Goal: Check status: Check status

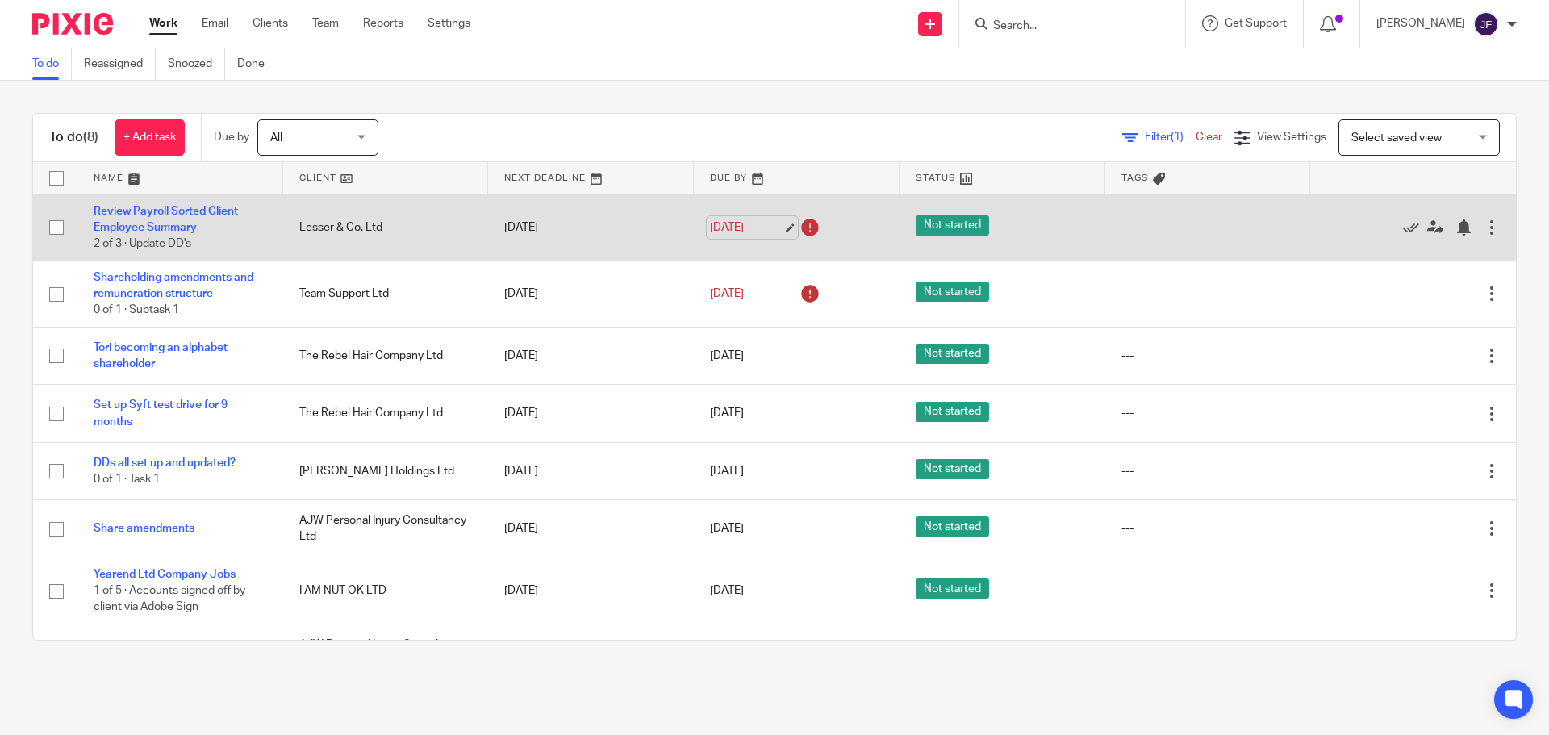
click at [722, 222] on link "[DATE]" at bounding box center [746, 227] width 73 height 17
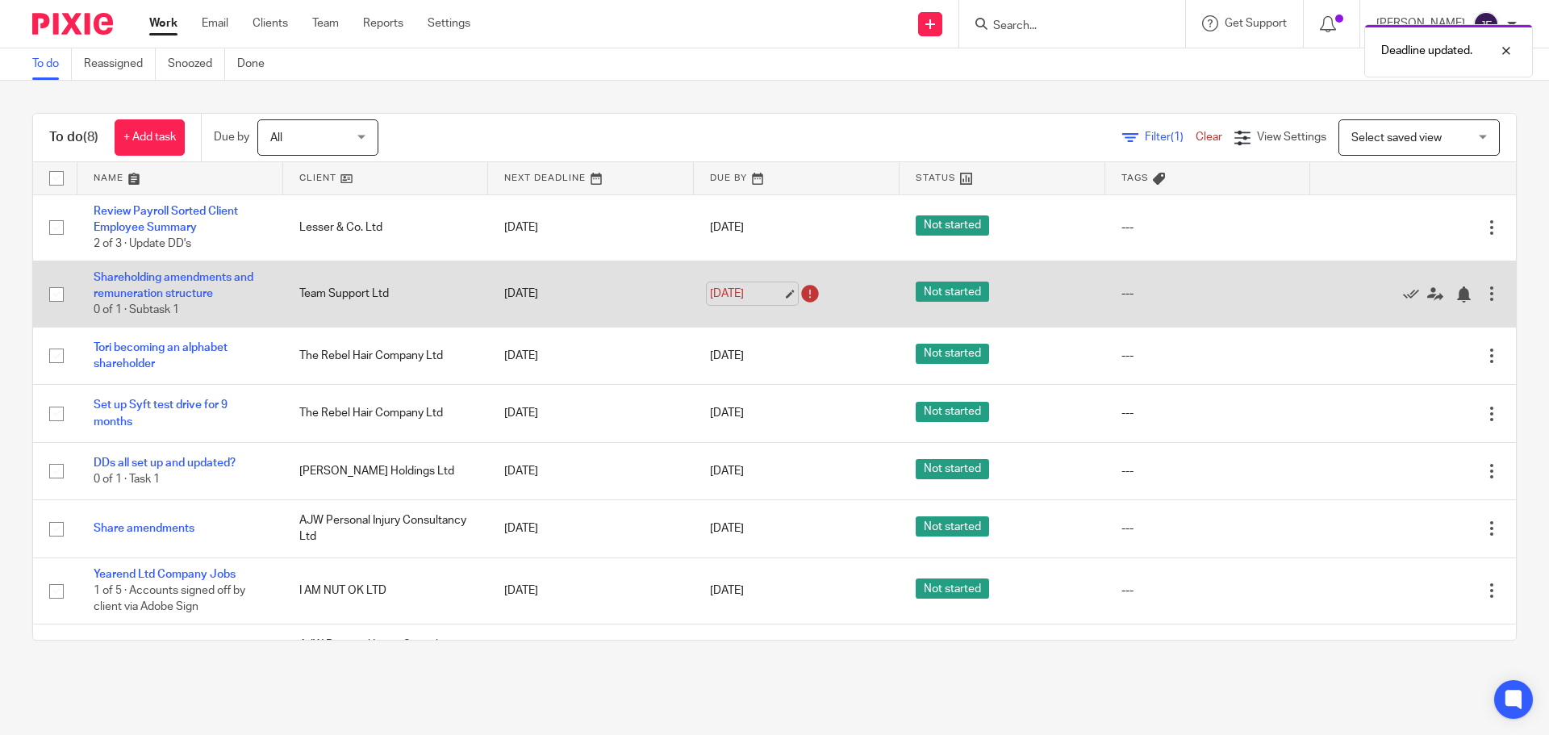
click at [741, 294] on link "[DATE]" at bounding box center [746, 294] width 73 height 17
click at [711, 294] on link "[DATE]" at bounding box center [746, 294] width 73 height 17
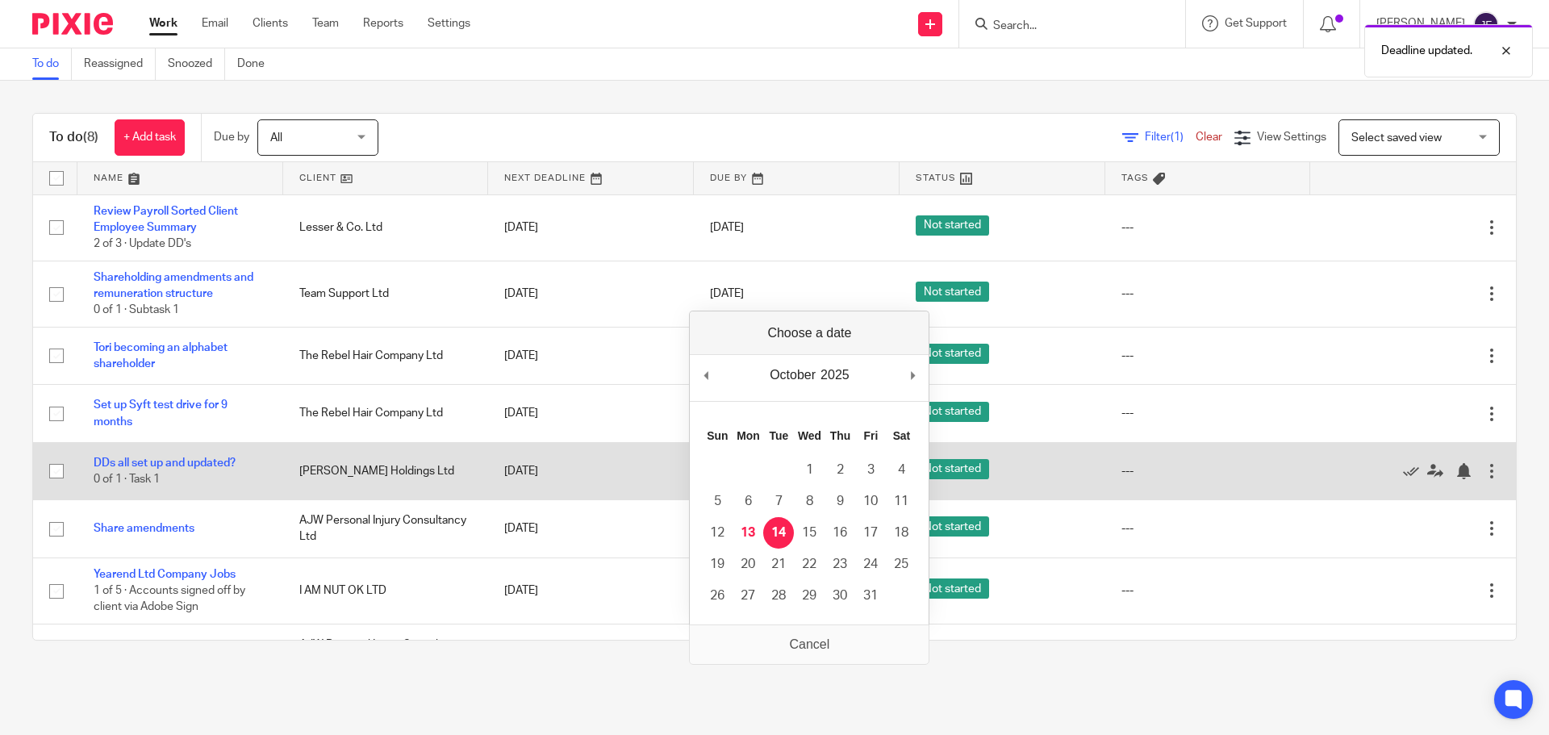
drag, startPoint x: 778, startPoint y: 528, endPoint x: 760, endPoint y: 445, distance: 85.1
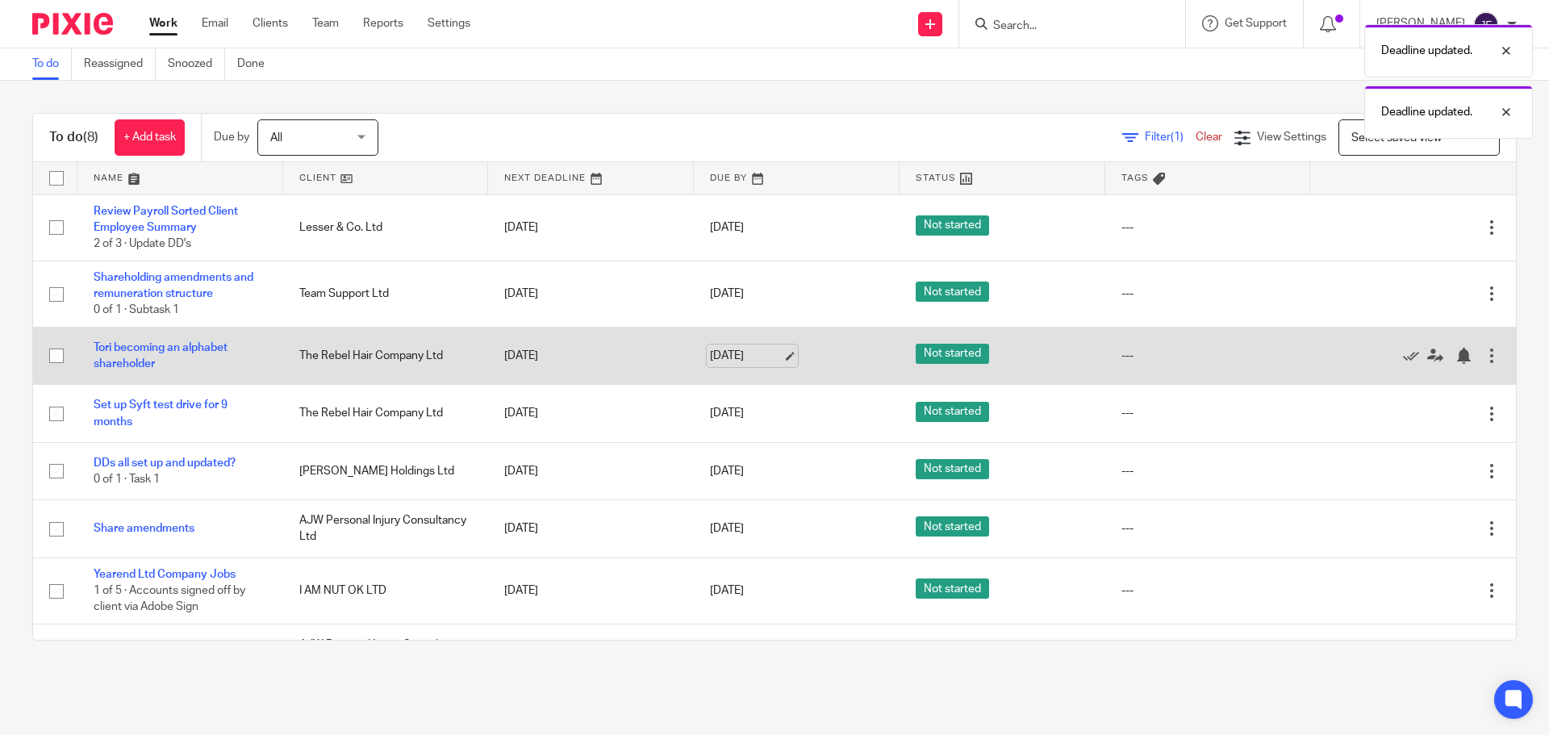
click at [730, 352] on link "[DATE]" at bounding box center [746, 356] width 73 height 17
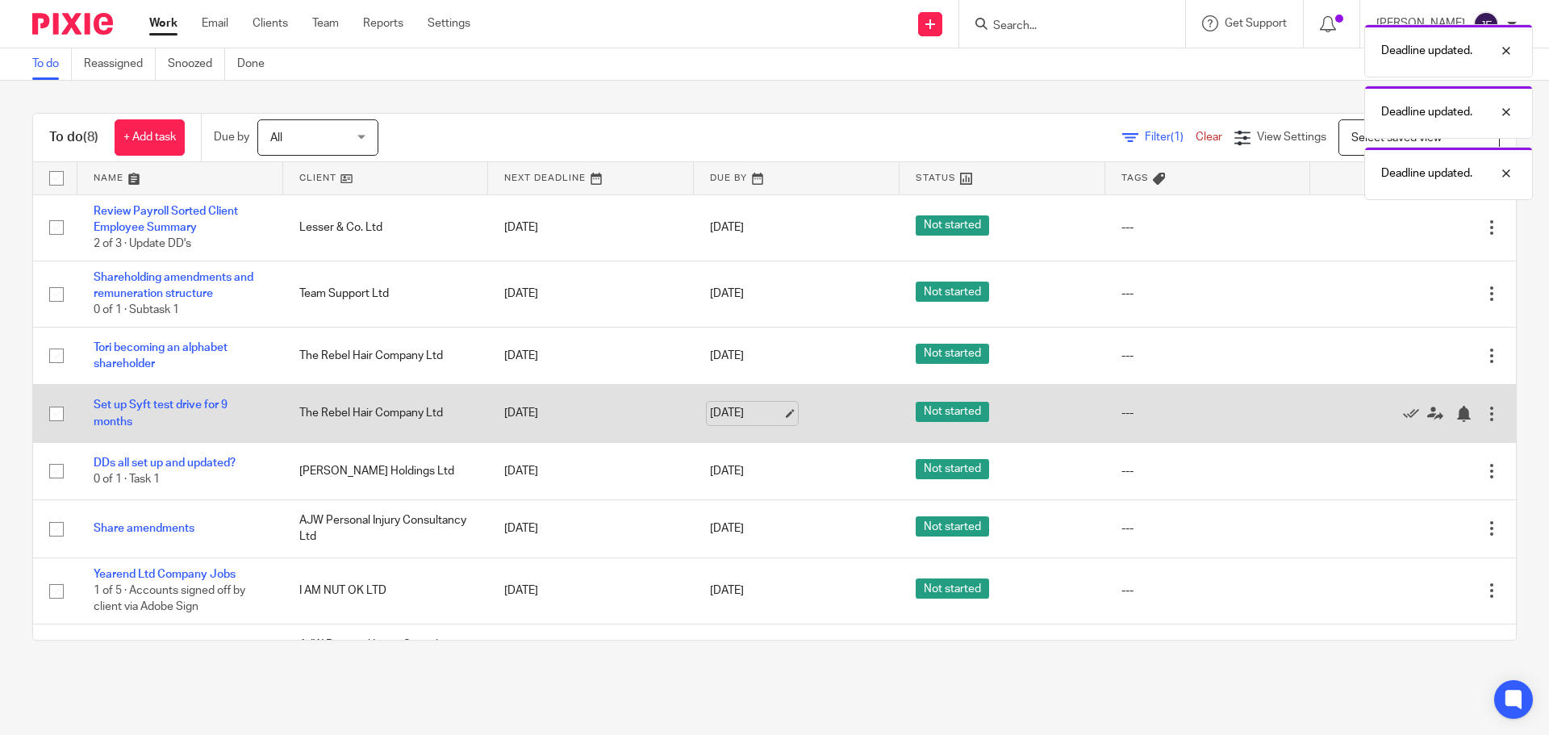
click at [711, 420] on link "[DATE]" at bounding box center [746, 413] width 73 height 17
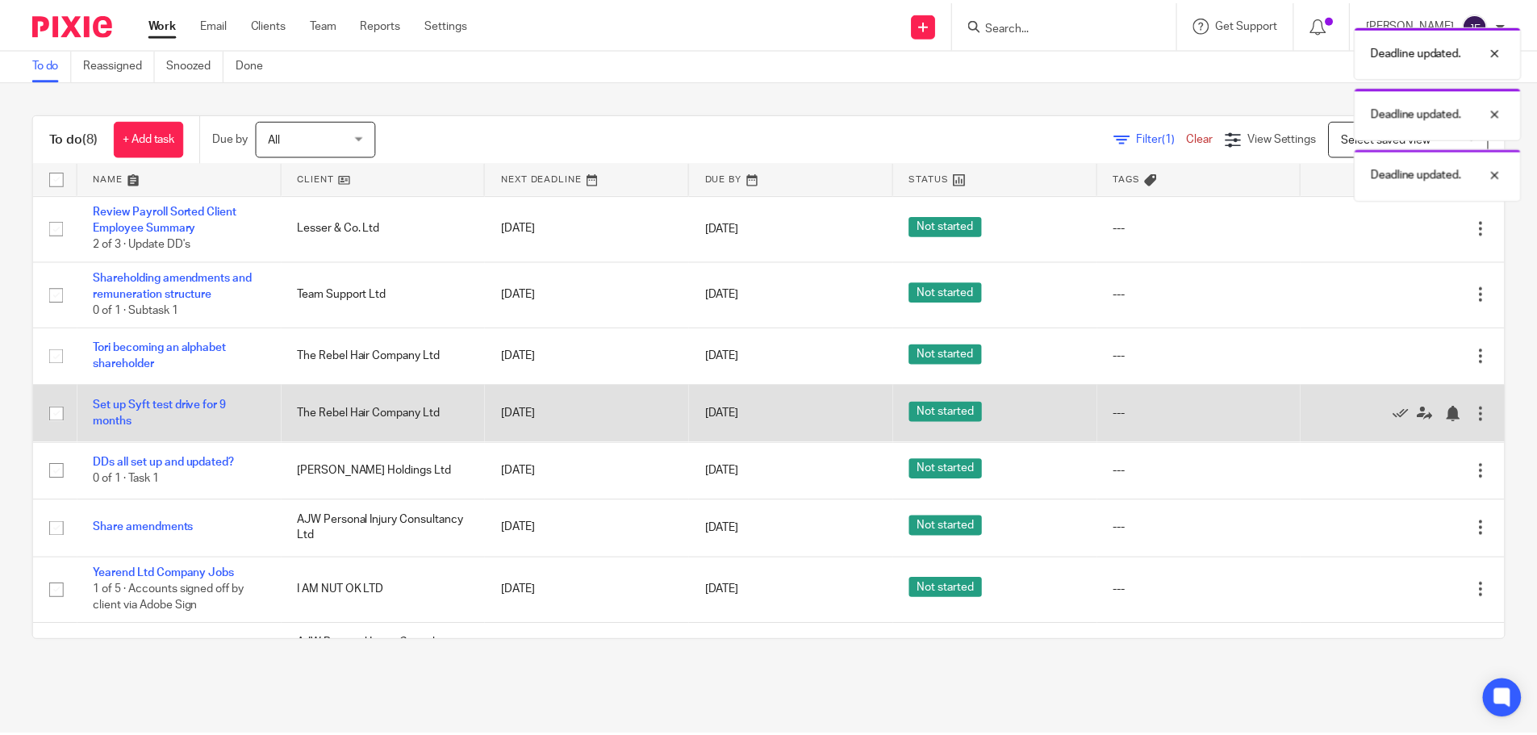
scroll to position [41, 0]
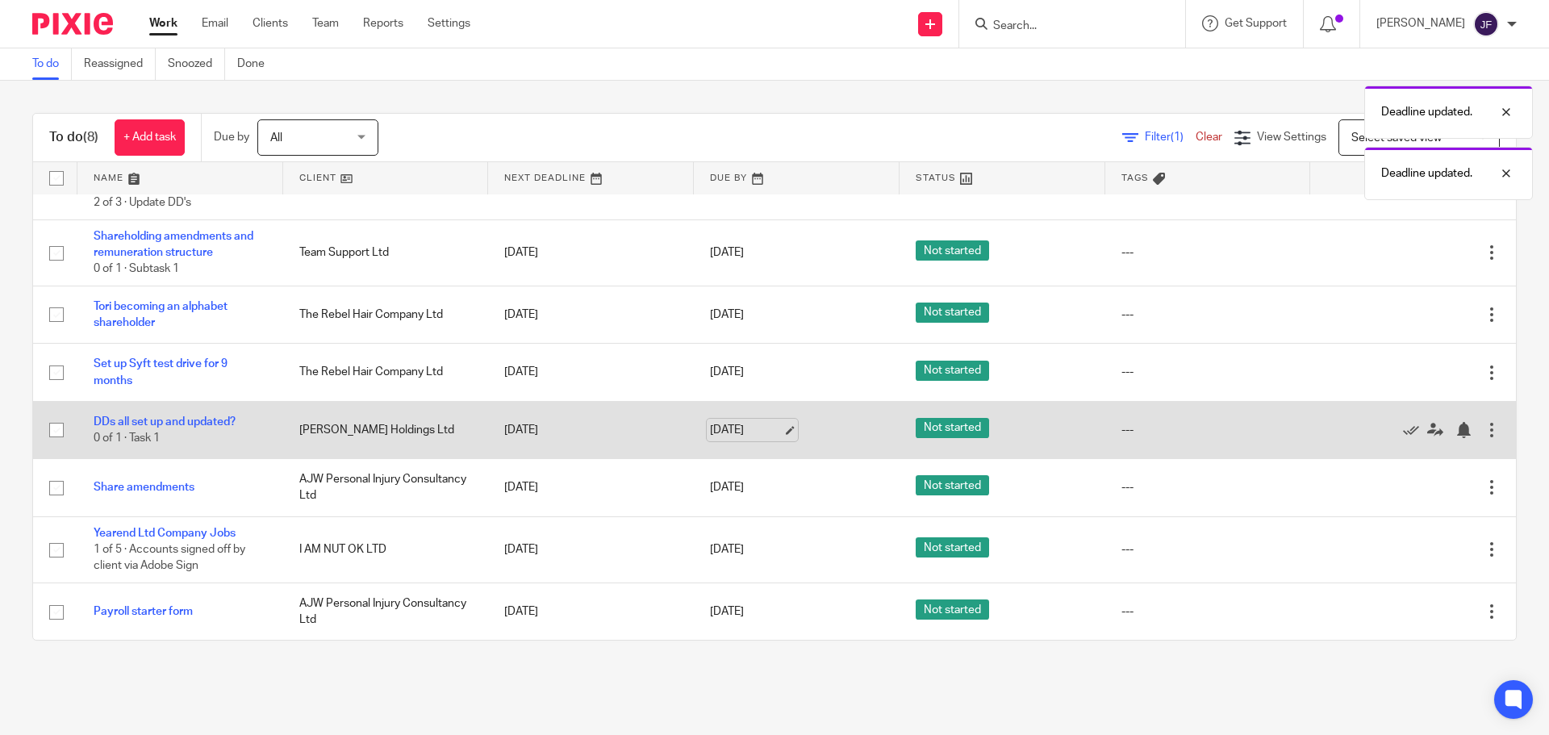
click at [728, 428] on link "[DATE]" at bounding box center [746, 430] width 73 height 17
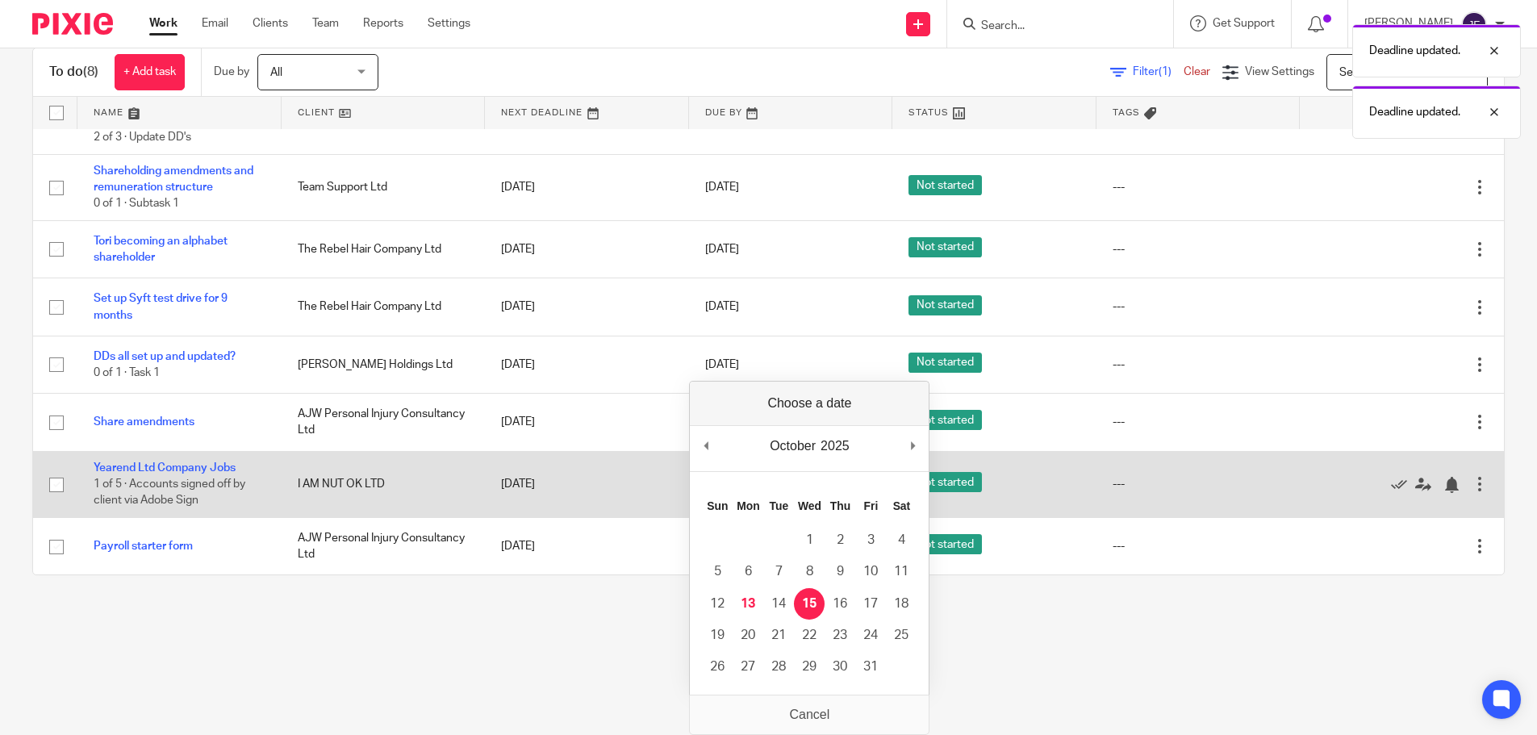
scroll to position [0, 0]
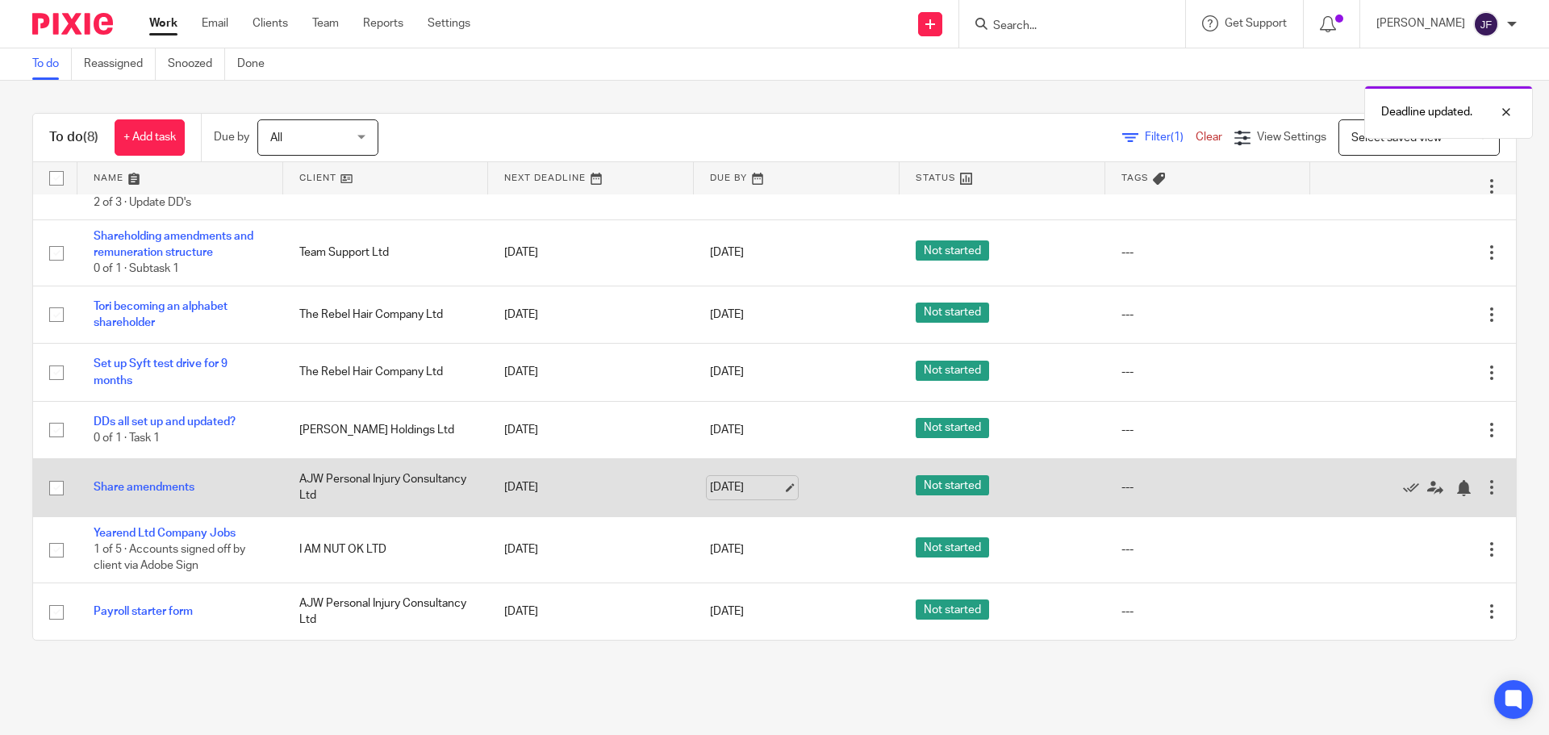
click at [726, 487] on link "[DATE]" at bounding box center [746, 487] width 73 height 17
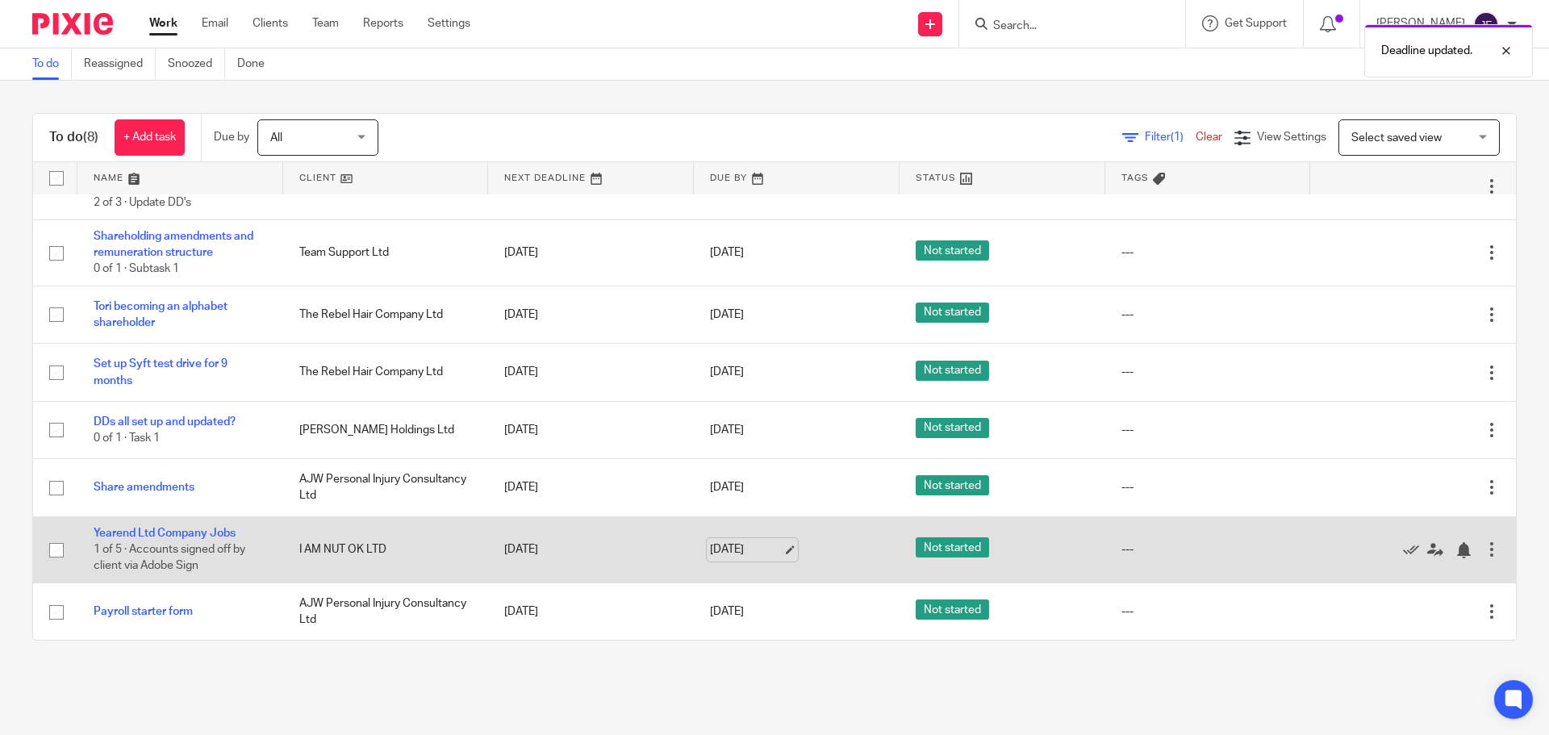
click at [741, 545] on link "[DATE]" at bounding box center [746, 549] width 73 height 17
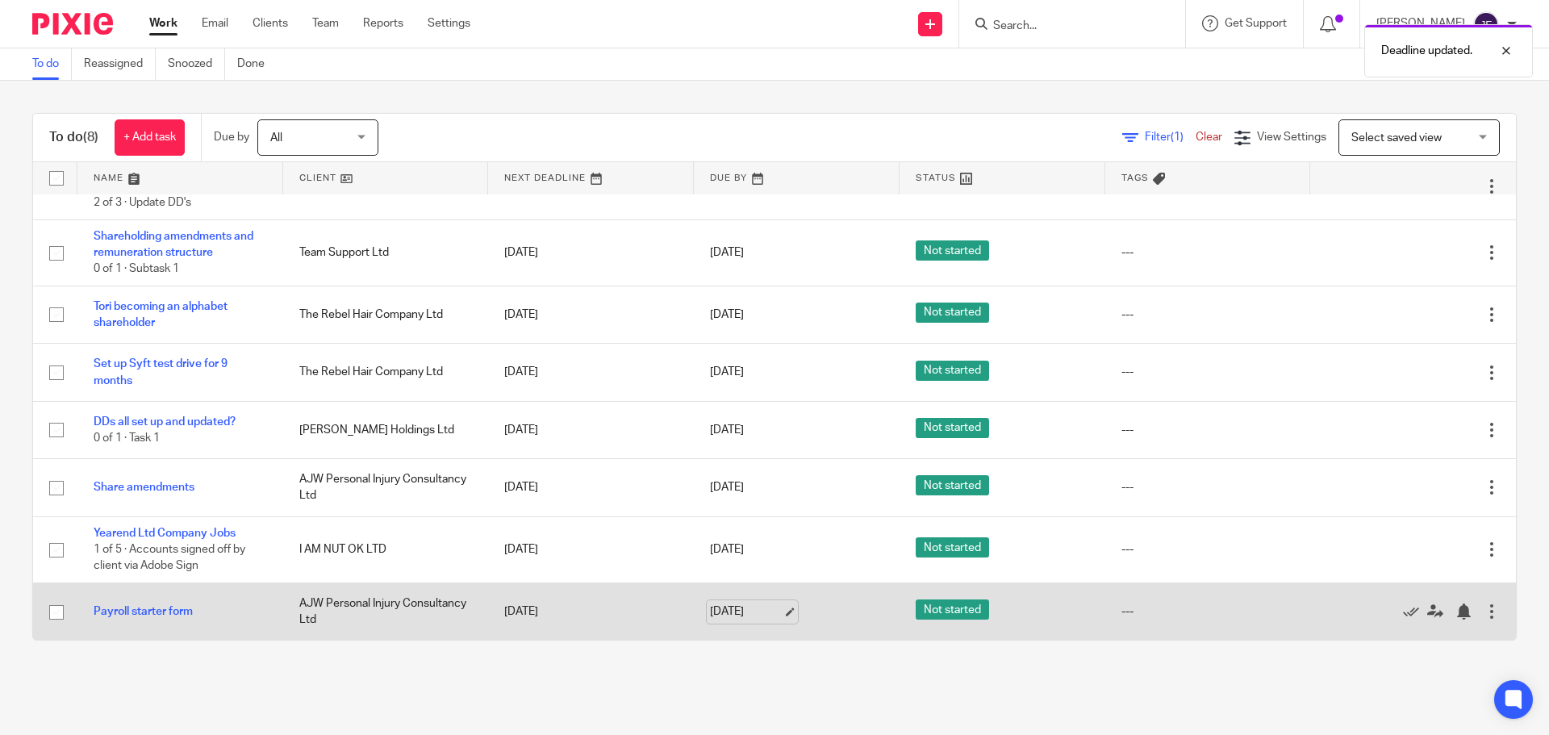
click at [737, 613] on link "[DATE]" at bounding box center [746, 611] width 73 height 17
